Goal: Information Seeking & Learning: Learn about a topic

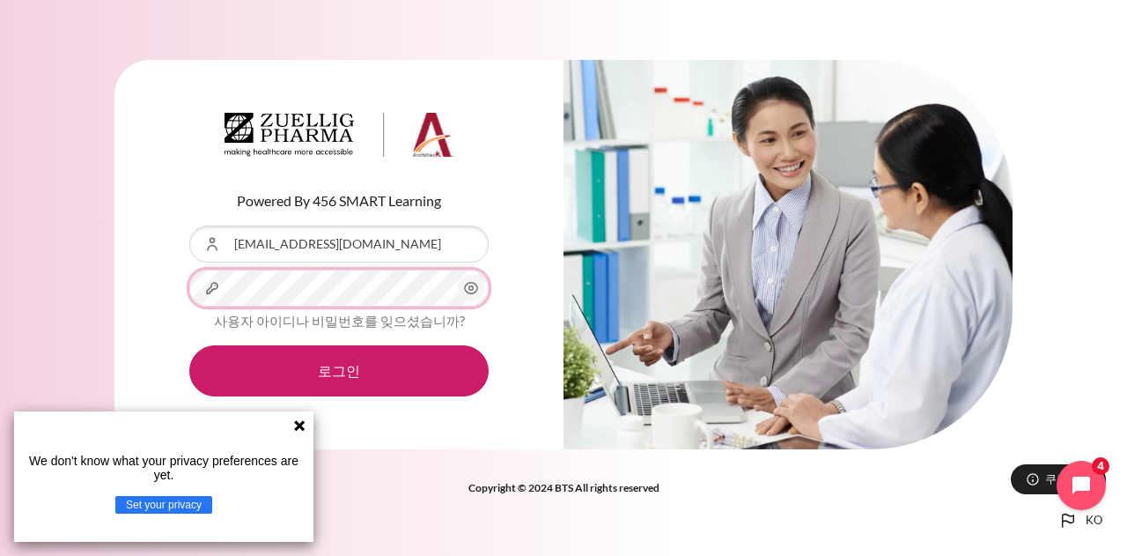
click at [189, 345] on button "로그인" at bounding box center [338, 370] width 299 height 51
click at [298, 424] on icon at bounding box center [299, 425] width 11 height 11
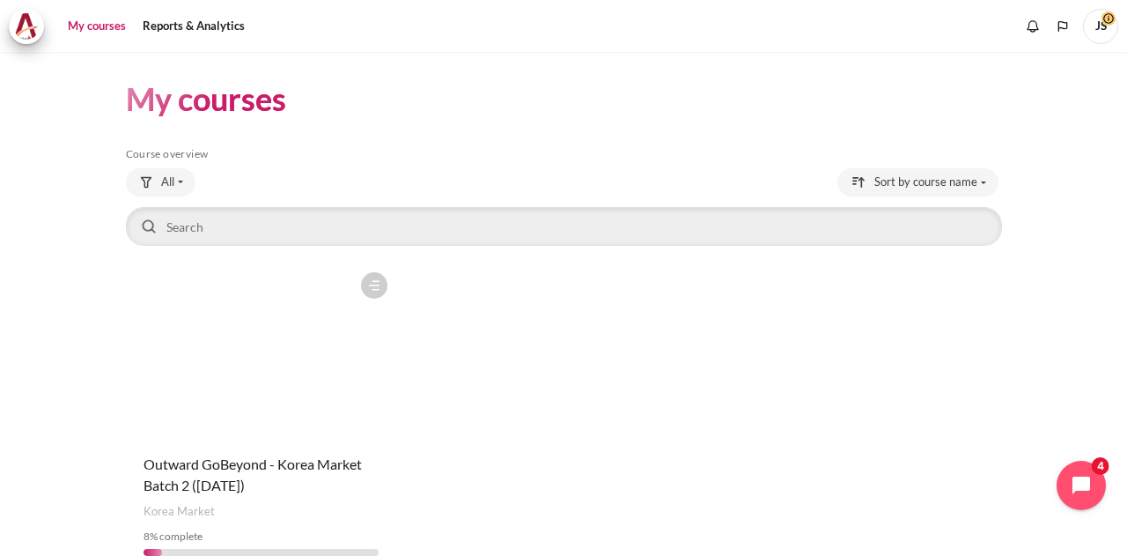
click at [246, 399] on figure "Content" at bounding box center [261, 351] width 271 height 176
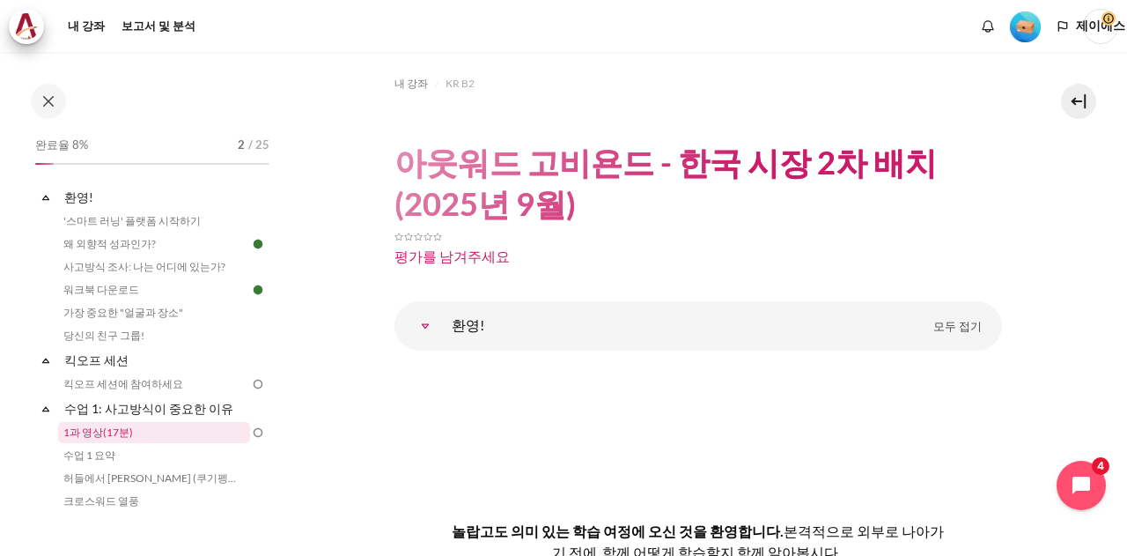
click at [174, 435] on link "1과 영상(17분)" at bounding box center [154, 432] width 192 height 21
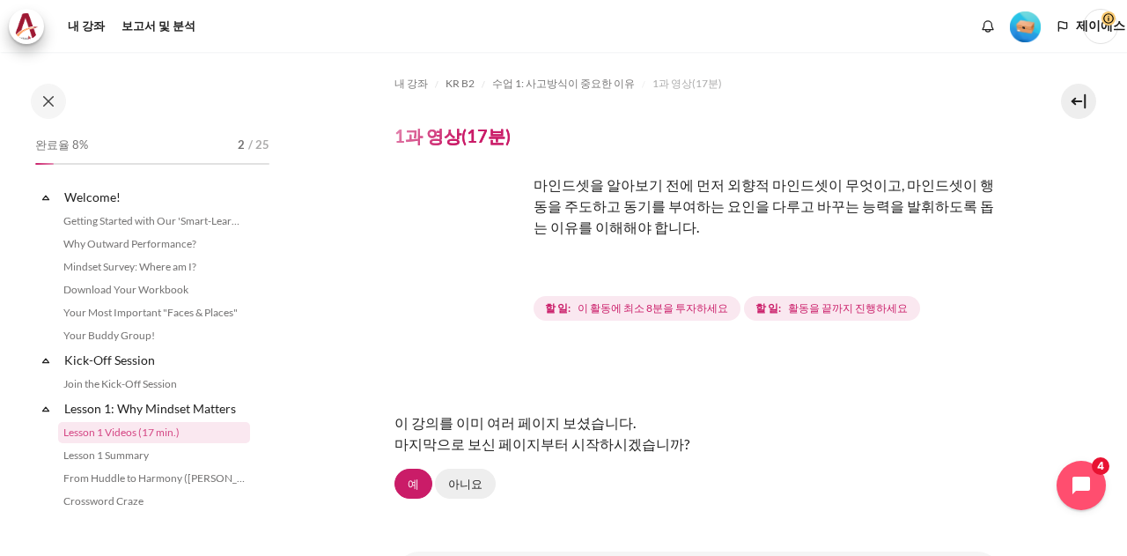
click at [469, 485] on font "아니요" at bounding box center [465, 484] width 34 height 14
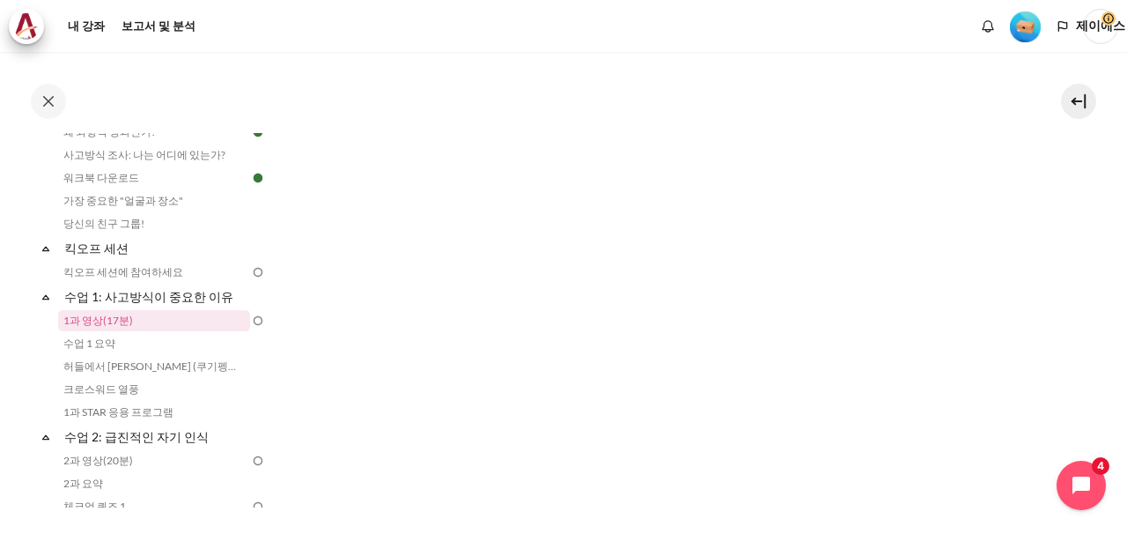
scroll to position [440, 0]
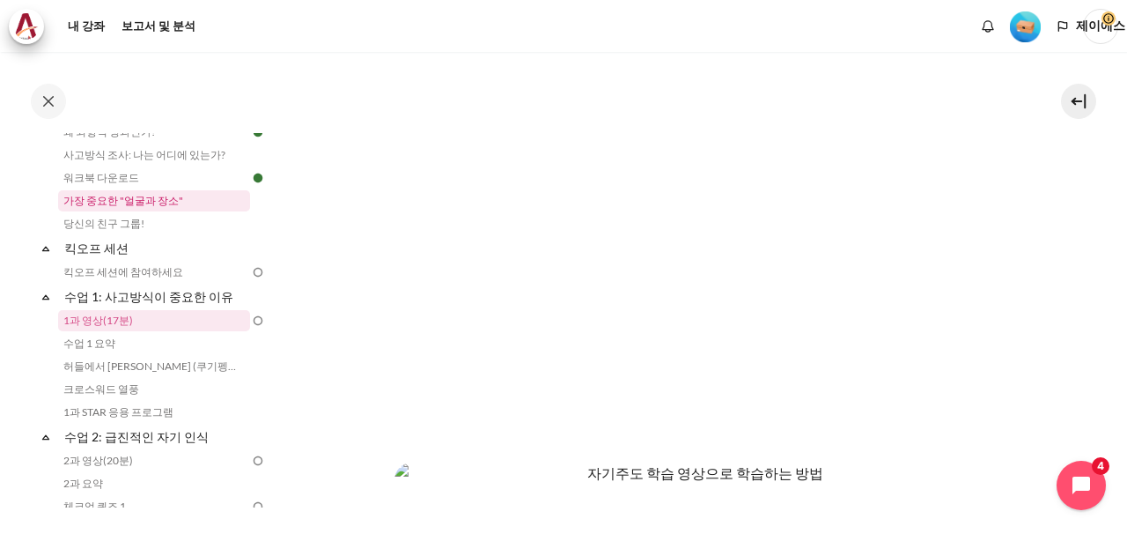
click at [145, 195] on font "가장 중요한 "얼굴과 장소"" at bounding box center [123, 200] width 120 height 13
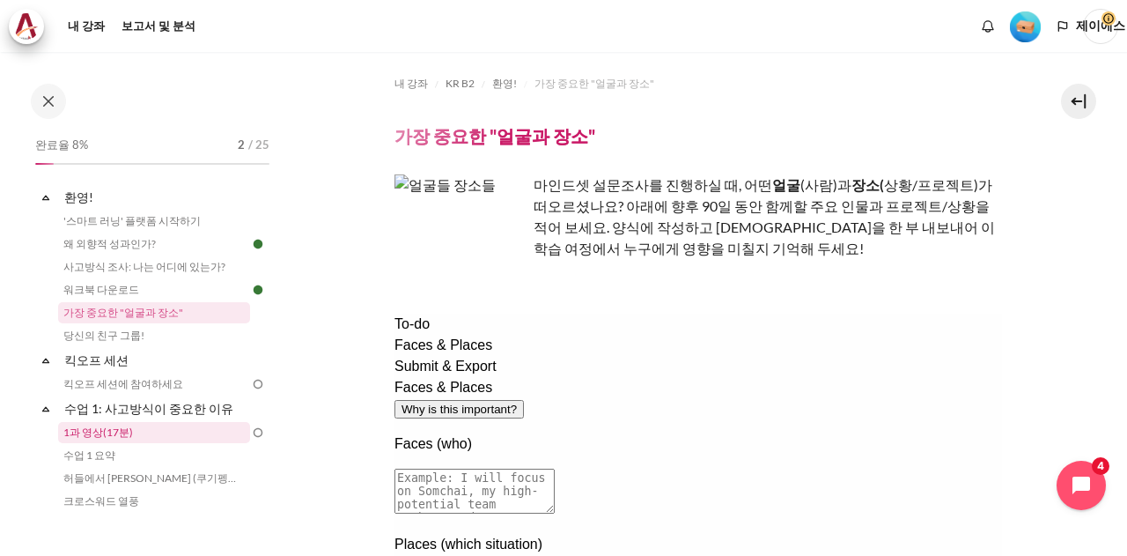
click at [115, 430] on font "1과 영상(17분)" at bounding box center [98, 431] width 70 height 13
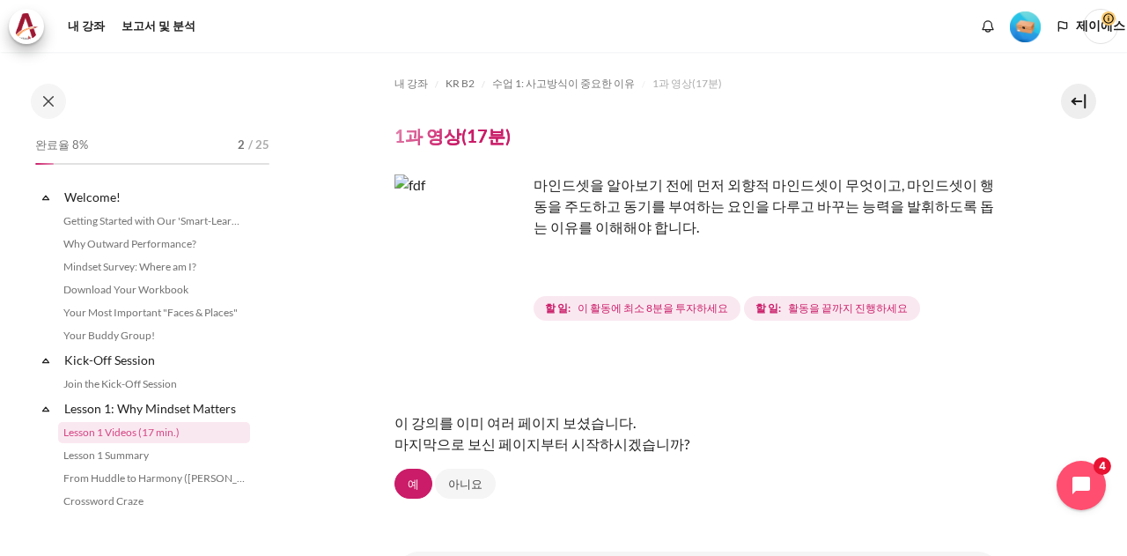
scroll to position [112, 0]
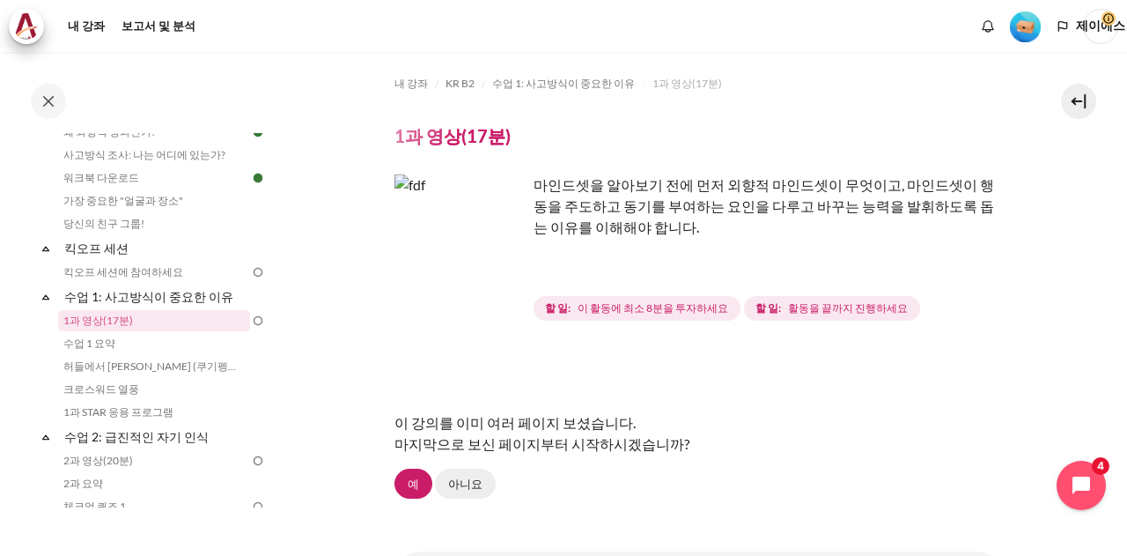
click at [466, 478] on font "아니요" at bounding box center [465, 484] width 34 height 14
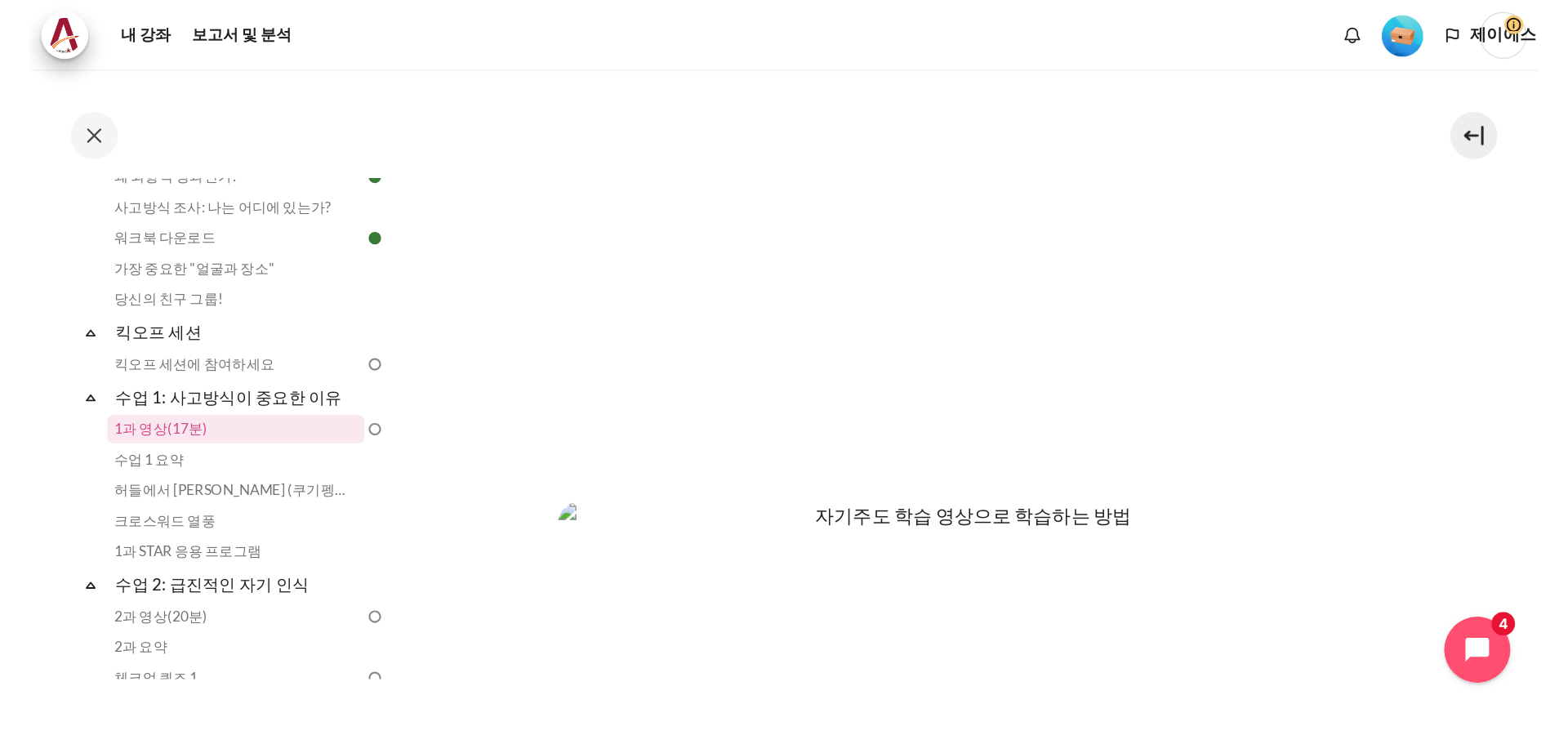
scroll to position [490, 0]
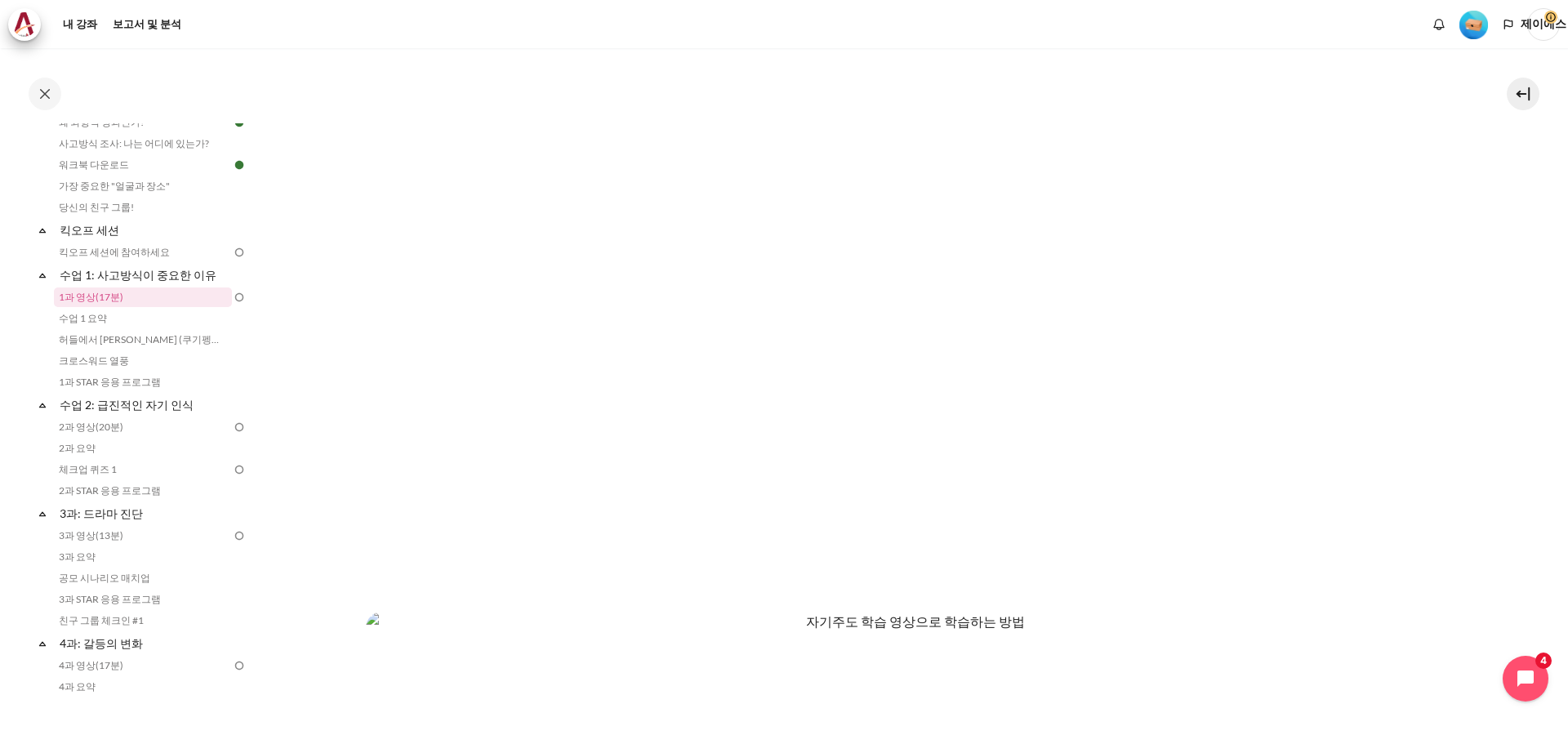
click at [153, 328] on li "수업 1 요약" at bounding box center [151, 318] width 195 height 21
click at [155, 322] on link "수업 1 요약" at bounding box center [143, 318] width 178 height 19
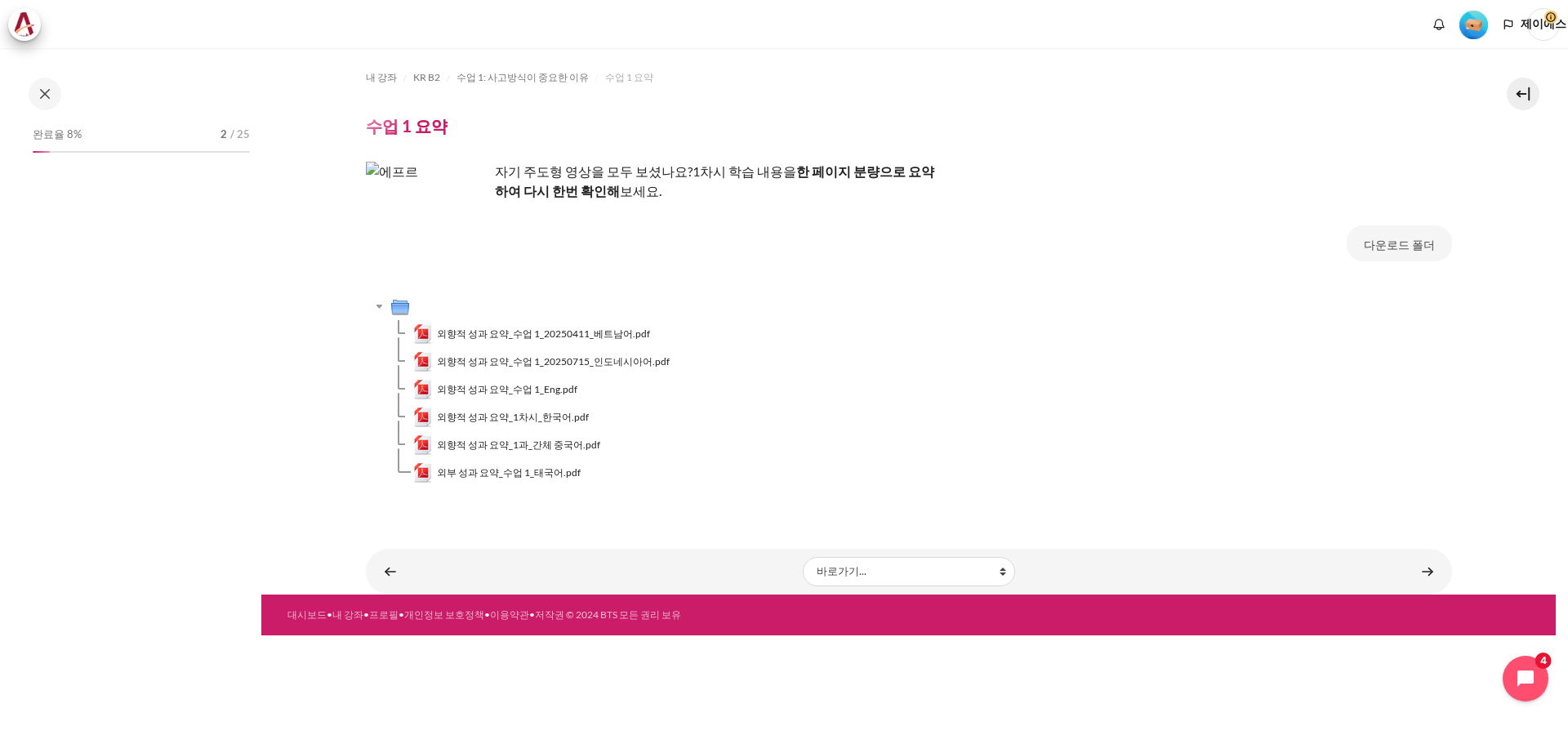
scroll to position [11, 0]
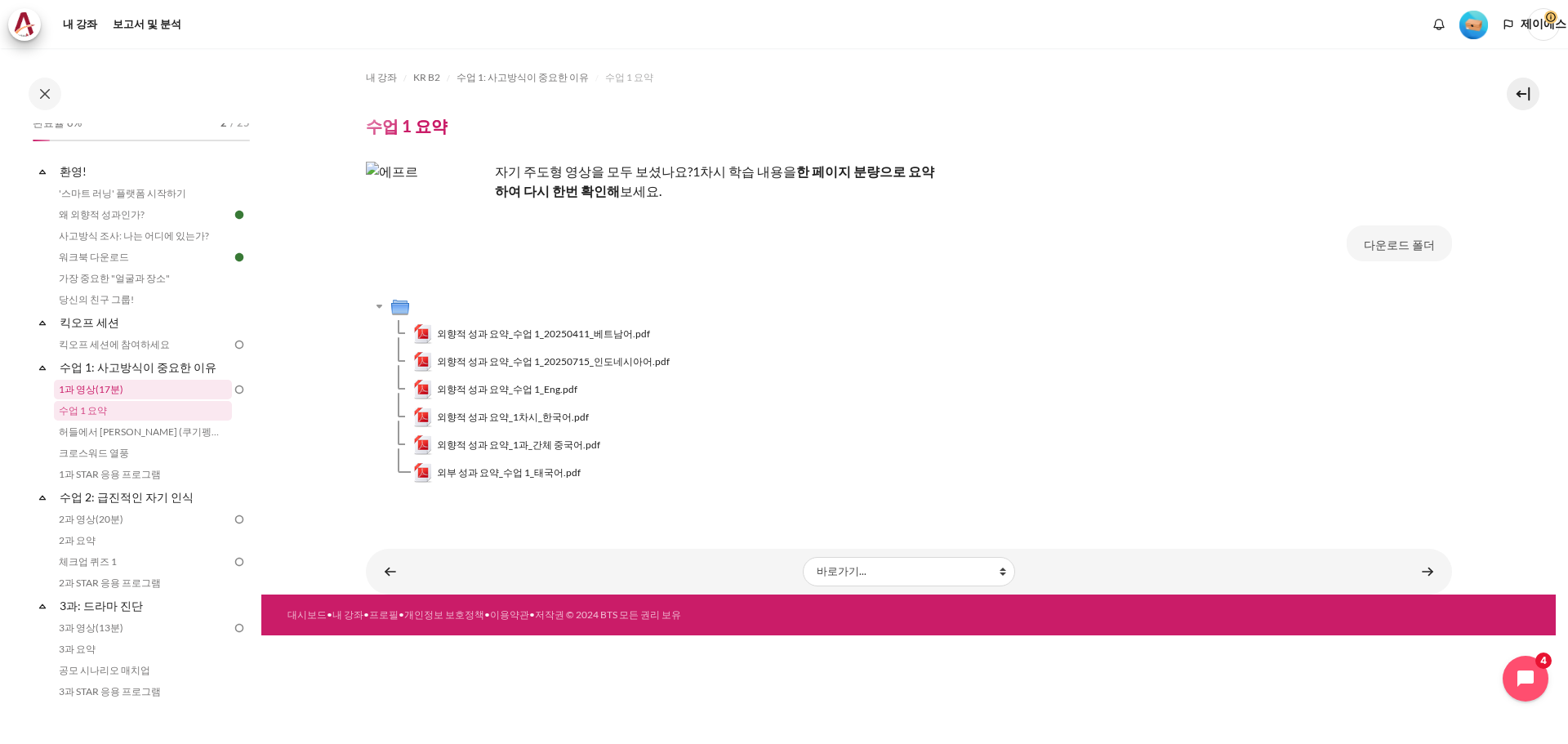
click at [151, 390] on link "1과 영상(17분)" at bounding box center [143, 390] width 178 height 19
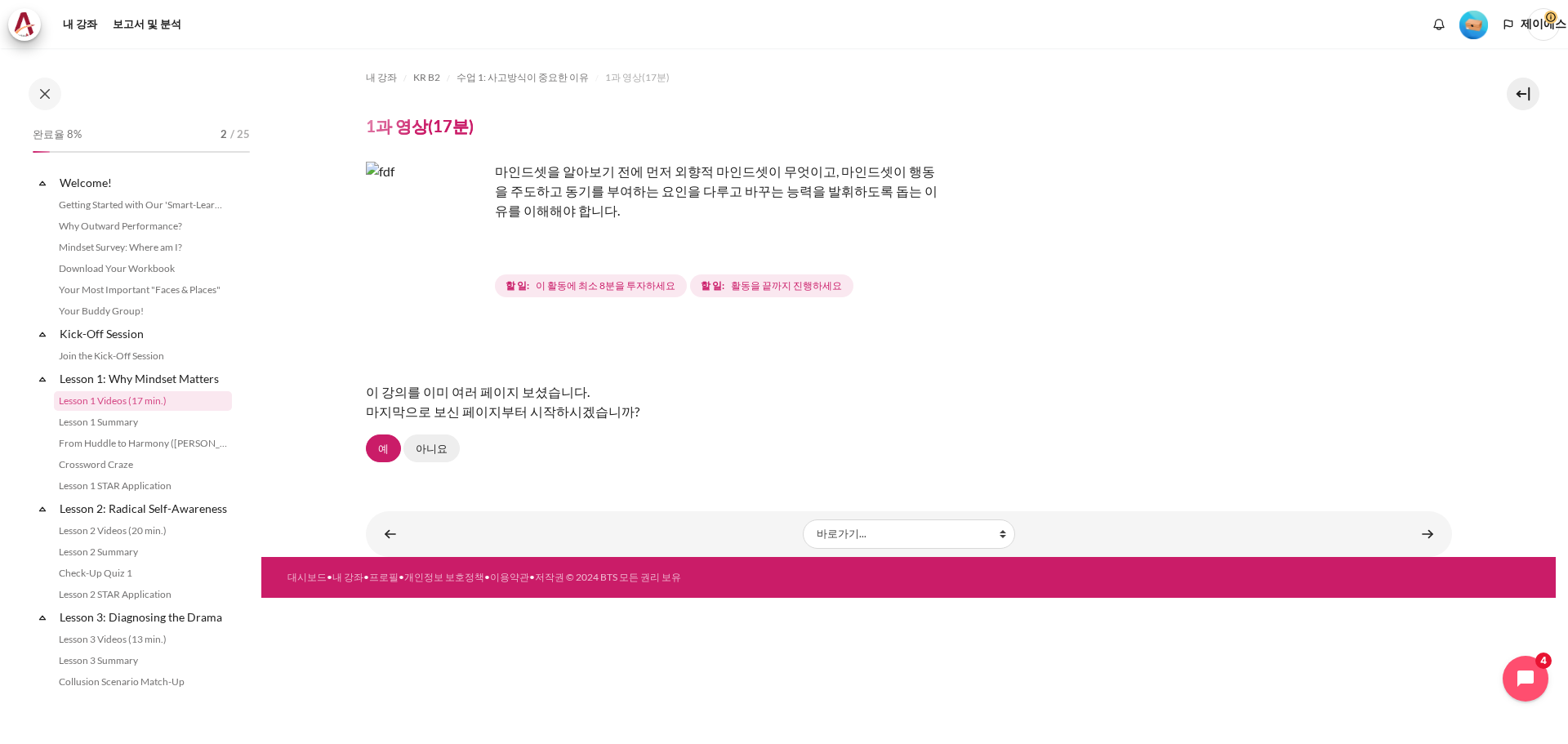
click at [419, 439] on link "아니요" at bounding box center [431, 449] width 57 height 28
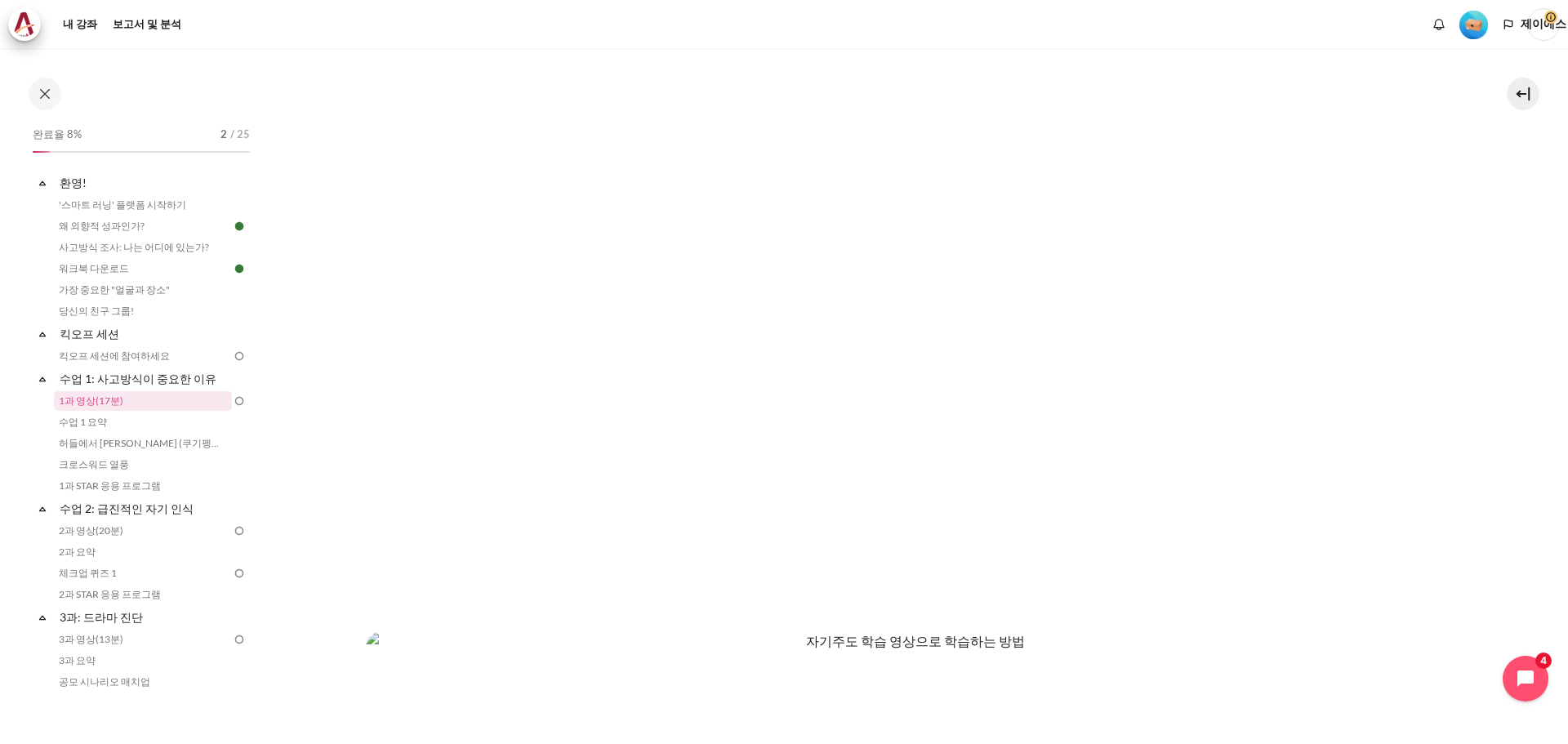
scroll to position [490, 0]
